Goal: Register for event/course

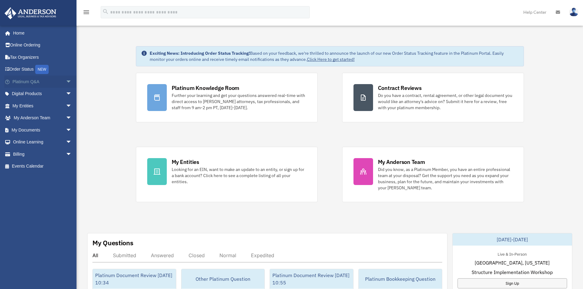
click at [66, 78] on span "arrow_drop_down" at bounding box center [72, 82] width 12 height 13
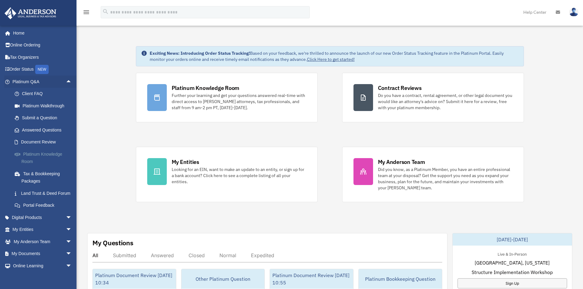
click at [50, 155] on link "Platinum Knowledge Room" at bounding box center [45, 158] width 73 height 20
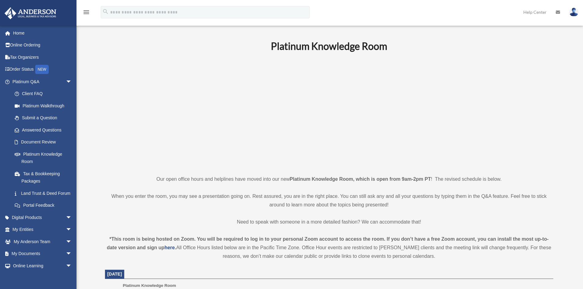
scroll to position [122, 0]
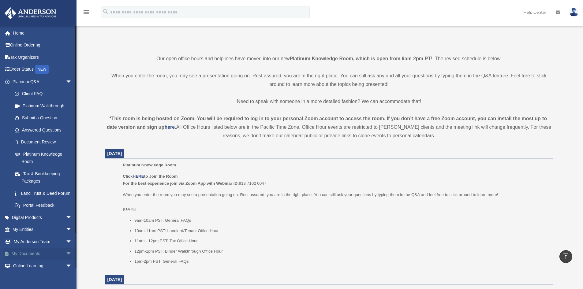
click at [66, 260] on span "arrow_drop_down" at bounding box center [72, 254] width 12 height 13
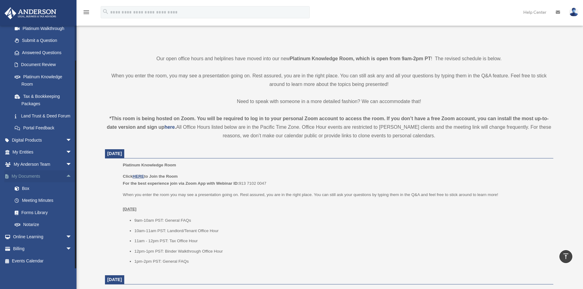
scroll to position [85, 0]
click at [42, 262] on link "Events Calendar" at bounding box center [42, 261] width 77 height 12
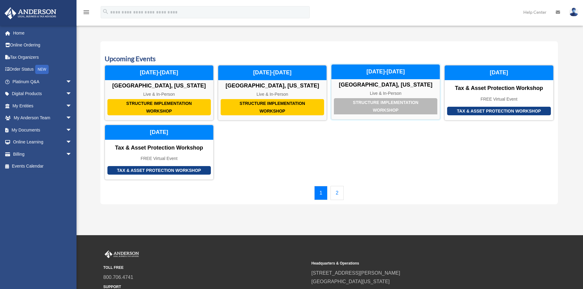
click at [392, 111] on div "Structure Implementation Workshop" at bounding box center [385, 106] width 103 height 16
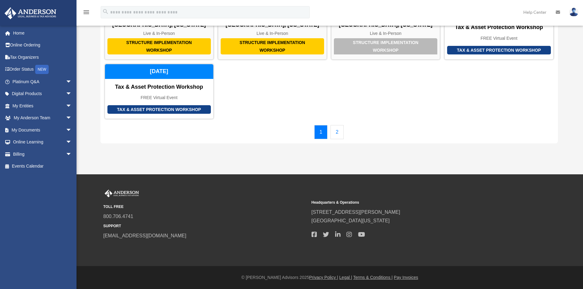
drag, startPoint x: 335, startPoint y: 133, endPoint x: 330, endPoint y: 137, distance: 6.3
click at [335, 133] on link "2" at bounding box center [336, 132] width 13 height 14
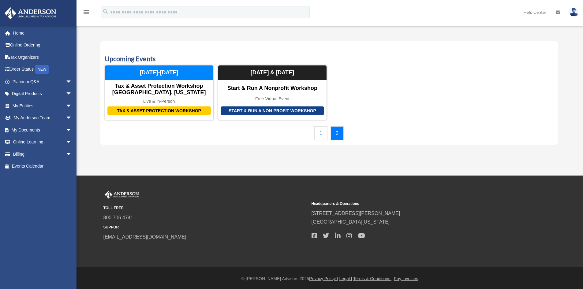
drag, startPoint x: 322, startPoint y: 142, endPoint x: 320, endPoint y: 134, distance: 8.2
click at [322, 141] on div "Upcoming Events Structure Implementation Workshop [GEOGRAPHIC_DATA], [US_STATE]…" at bounding box center [328, 93] width 457 height 104
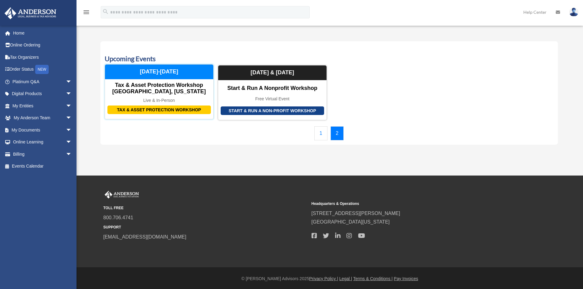
click at [180, 112] on div "Tax & Asset Protection Workshop" at bounding box center [158, 110] width 103 height 9
click at [157, 89] on div "Tax & Asset Protection Workshop [GEOGRAPHIC_DATA], [US_STATE]" at bounding box center [159, 88] width 108 height 13
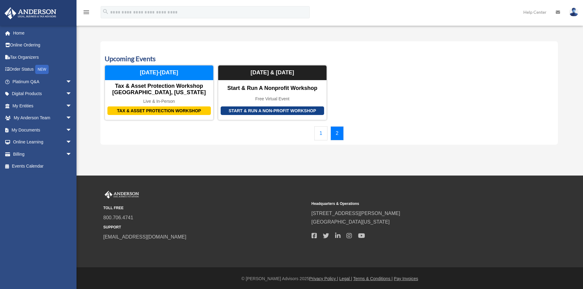
click at [314, 135] on link "1" at bounding box center [320, 133] width 13 height 14
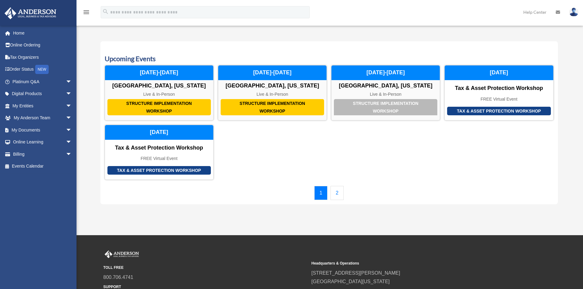
click at [325, 135] on div "Structure Implementation Workshop [GEOGRAPHIC_DATA], [US_STATE] Live & In-Perso…" at bounding box center [329, 122] width 449 height 115
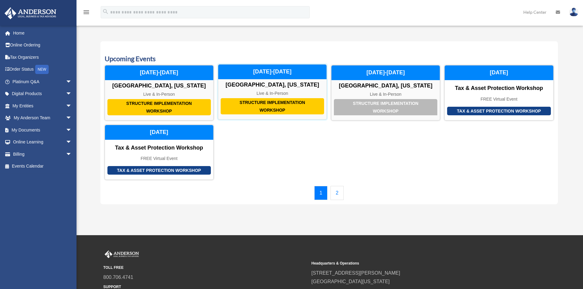
click at [274, 107] on div "Structure Implementation Workshop" at bounding box center [272, 106] width 103 height 16
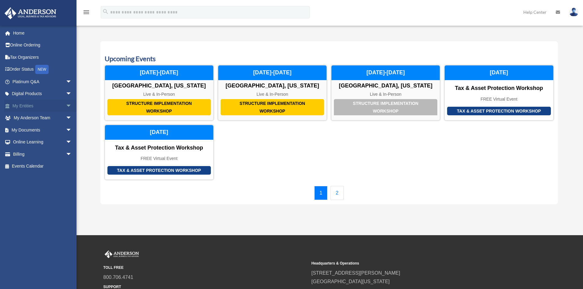
click at [66, 107] on span "arrow_drop_down" at bounding box center [72, 106] width 12 height 13
